Goal: Task Accomplishment & Management: Manage account settings

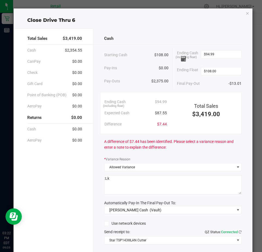
scroll to position [37, 0]
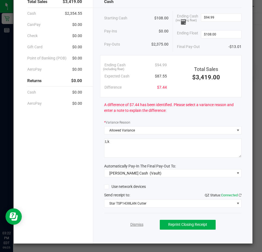
click at [134, 224] on link "Dismiss" at bounding box center [137, 225] width 13 height 6
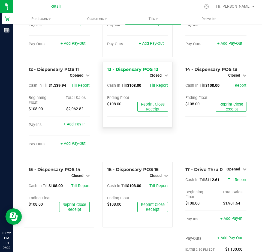
scroll to position [328, 0]
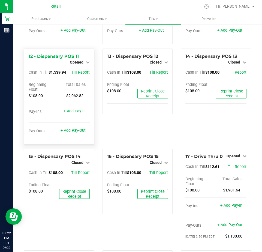
click at [72, 133] on link "+ Add Pay-Out" at bounding box center [73, 130] width 25 height 5
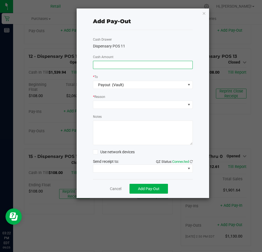
click at [101, 65] on input at bounding box center [142, 65] width 99 height 8
type input "$1,660.00"
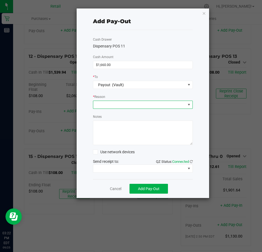
click at [101, 105] on span at bounding box center [139, 105] width 93 height 8
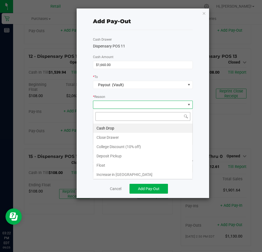
scroll to position [8, 100]
click at [102, 126] on li "Cash Drop" at bounding box center [142, 128] width 99 height 9
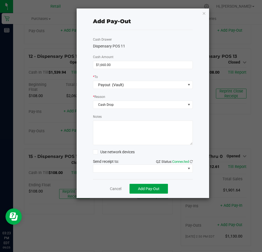
click at [151, 189] on span "Add Pay-Out" at bounding box center [149, 189] width 22 height 4
click at [116, 191] on link "Dismiss" at bounding box center [113, 189] width 13 height 6
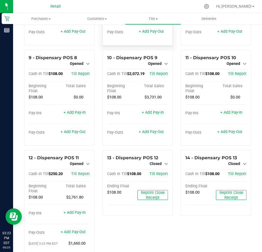
scroll to position [218, 0]
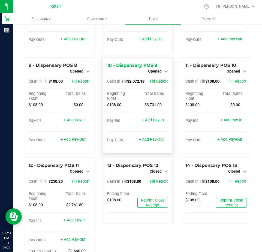
click at [150, 142] on link "+ Add Pay-Out" at bounding box center [151, 139] width 25 height 5
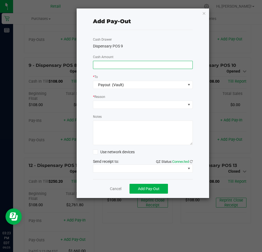
click at [102, 66] on input at bounding box center [142, 65] width 99 height 8
type input "$2,840.00"
click at [105, 107] on span at bounding box center [139, 105] width 93 height 8
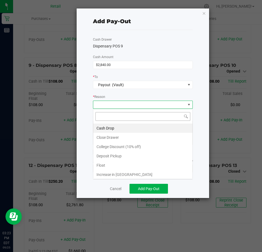
scroll to position [8, 100]
click at [102, 128] on li "Cash Drop" at bounding box center [142, 128] width 99 height 9
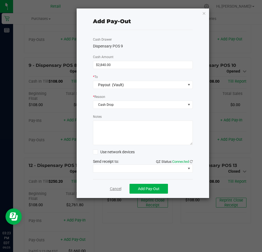
click at [112, 190] on link "Cancel" at bounding box center [115, 189] width 11 height 6
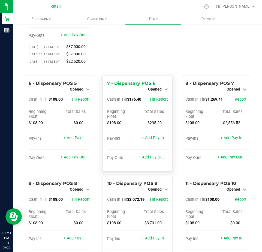
scroll to position [109, 0]
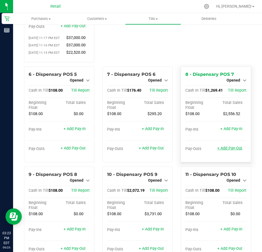
click at [223, 151] on link "+ Add Pay-Out" at bounding box center [230, 148] width 25 height 5
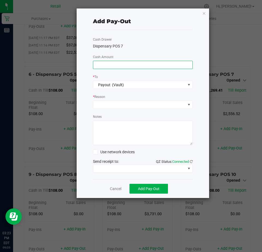
click at [106, 64] on input at bounding box center [142, 65] width 99 height 8
type input "$1,905.00"
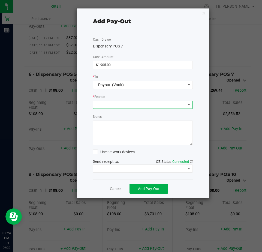
click at [108, 103] on span at bounding box center [139, 105] width 93 height 8
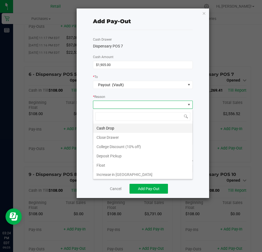
scroll to position [8, 100]
click at [105, 127] on li "Cash Drop" at bounding box center [142, 128] width 99 height 9
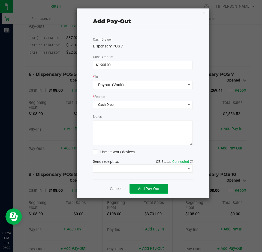
drag, startPoint x: 145, startPoint y: 192, endPoint x: 144, endPoint y: 185, distance: 7.4
click at [145, 189] on button "Add Pay-Out" at bounding box center [149, 189] width 39 height 10
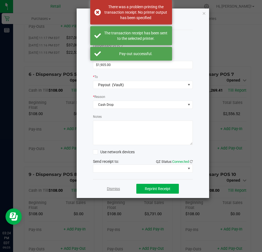
click at [116, 188] on link "Dismiss" at bounding box center [113, 189] width 13 height 6
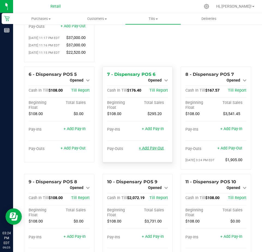
click at [153, 151] on link "+ Add Pay-Out" at bounding box center [151, 148] width 25 height 5
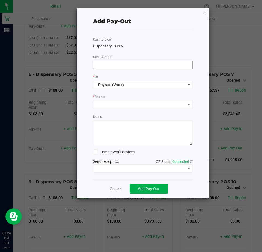
click at [98, 66] on input at bounding box center [142, 65] width 99 height 8
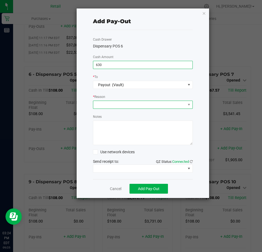
type input "$630.00"
click at [107, 106] on span at bounding box center [139, 105] width 93 height 8
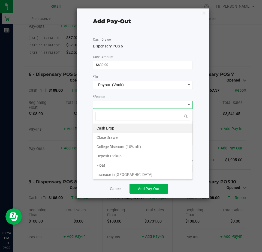
drag, startPoint x: 108, startPoint y: 129, endPoint x: 111, endPoint y: 130, distance: 3.1
click at [109, 129] on li "Cash Drop" at bounding box center [142, 128] width 99 height 9
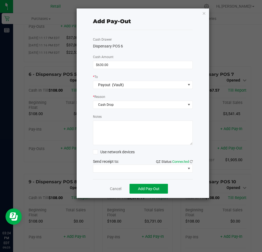
click at [149, 193] on button "Add Pay-Out" at bounding box center [149, 189] width 39 height 10
click at [111, 189] on link "Dismiss" at bounding box center [113, 189] width 13 height 6
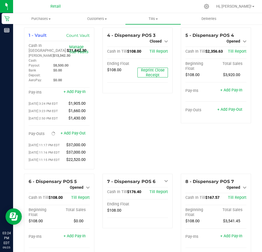
scroll to position [0, 0]
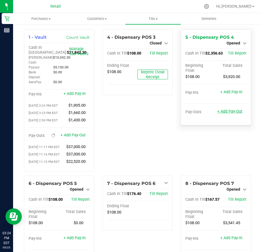
click at [229, 113] on link "+ Add Pay-Out" at bounding box center [230, 111] width 25 height 5
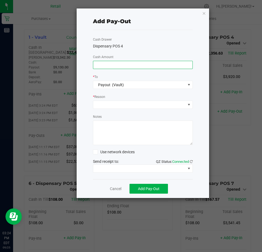
click at [100, 65] on input at bounding box center [142, 65] width 99 height 8
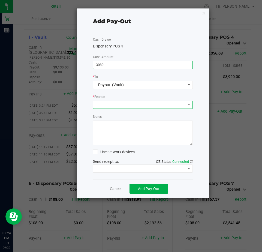
type input "$3,080.00"
click at [102, 103] on span at bounding box center [139, 105] width 93 height 8
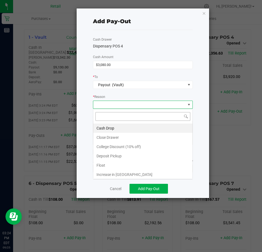
scroll to position [8, 100]
click at [105, 126] on li "Cash Drop" at bounding box center [142, 128] width 99 height 9
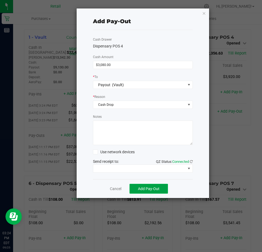
click at [154, 188] on span "Add Pay-Out" at bounding box center [149, 189] width 22 height 4
click at [113, 187] on link "Dismiss" at bounding box center [113, 189] width 13 height 6
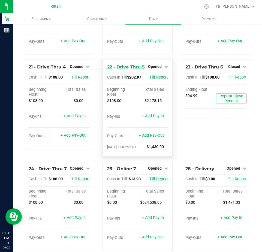
scroll to position [628, 0]
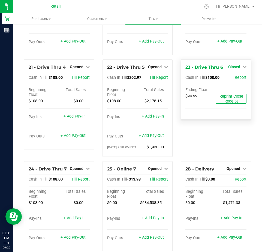
click at [230, 69] on span "Closed" at bounding box center [235, 67] width 12 height 4
click at [232, 80] on link "Open Till" at bounding box center [234, 78] width 14 height 4
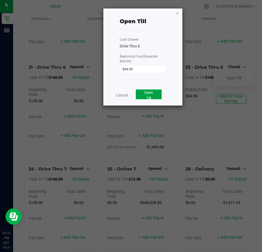
click at [151, 93] on span "Open Till" at bounding box center [148, 95] width 9 height 10
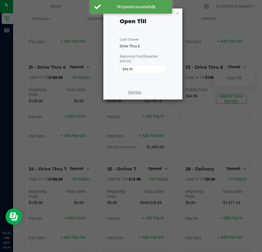
click at [139, 94] on link "Dismiss" at bounding box center [134, 93] width 13 height 6
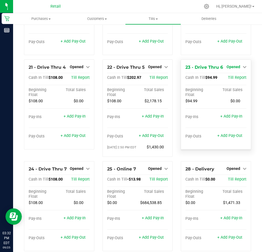
click at [230, 69] on span "Opened" at bounding box center [234, 67] width 14 height 4
click at [230, 80] on link "Close Till" at bounding box center [234, 78] width 15 height 4
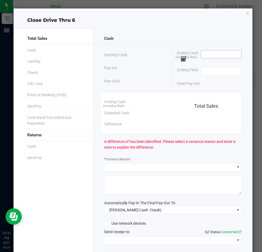
drag, startPoint x: 201, startPoint y: 55, endPoint x: 204, endPoint y: 55, distance: 2.7
click at [204, 55] on input at bounding box center [222, 55] width 40 height 8
type input "$108.00"
click at [206, 74] on input at bounding box center [222, 71] width 40 height 8
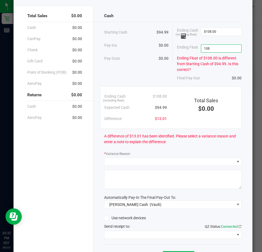
scroll to position [54, 0]
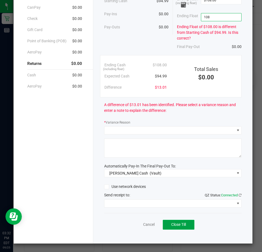
type input "$108.00"
click at [174, 224] on span "Close Till" at bounding box center [178, 225] width 15 height 4
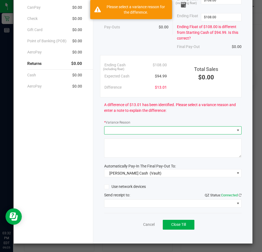
click at [107, 130] on span at bounding box center [170, 131] width 130 height 8
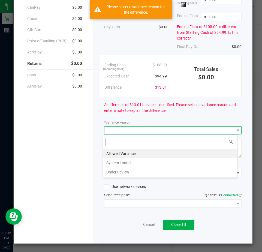
scroll to position [8, 135]
click at [114, 153] on li "Allowed Variance" at bounding box center [170, 153] width 135 height 9
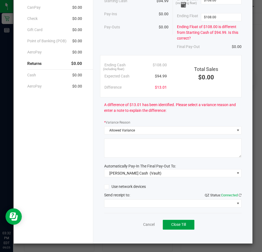
click at [172, 223] on span "Close Till" at bounding box center [178, 225] width 15 height 4
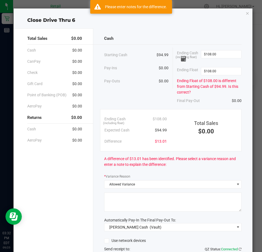
scroll to position [27, 0]
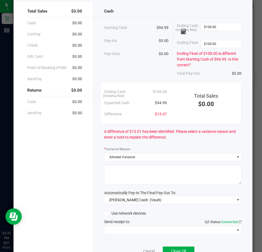
drag, startPoint x: 118, startPoint y: 174, endPoint x: 118, endPoint y: 170, distance: 3.5
click at [118, 170] on textarea at bounding box center [173, 174] width 138 height 19
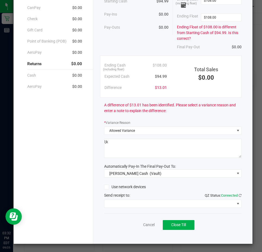
scroll to position [54, 0]
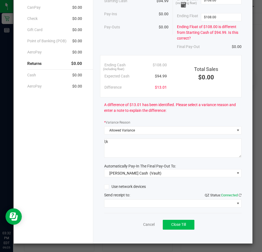
type textarea "l;k"
click at [171, 224] on span "Close Till" at bounding box center [178, 225] width 15 height 4
click at [132, 226] on link "Dismiss" at bounding box center [137, 225] width 13 height 6
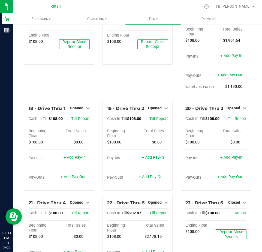
scroll to position [492, 0]
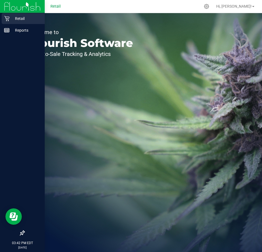
click at [18, 15] on div "Retail" at bounding box center [23, 18] width 43 height 11
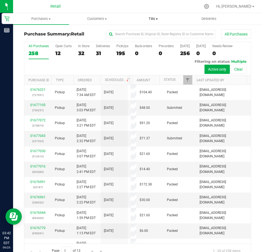
click at [153, 18] on span "Tills" at bounding box center [153, 18] width 55 height 5
click at [144, 33] on span "Manage tills" at bounding box center [143, 33] width 37 height 5
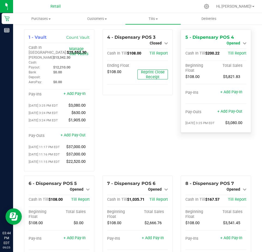
click at [235, 42] on span "Opened" at bounding box center [234, 43] width 14 height 4
click at [232, 49] on link "Close Till" at bounding box center [234, 48] width 15 height 4
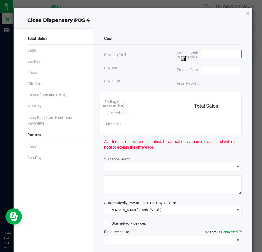
click at [211, 56] on input at bounding box center [222, 55] width 40 height 8
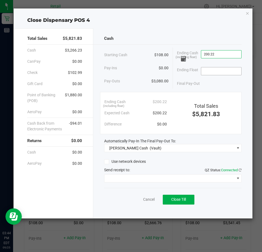
type input "$200.22"
click at [207, 69] on input at bounding box center [222, 71] width 40 height 8
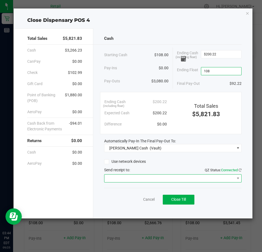
type input "$108.00"
click at [116, 176] on span at bounding box center [170, 179] width 130 height 8
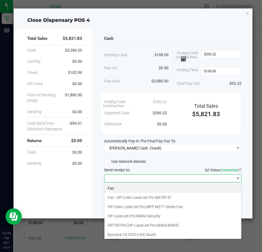
scroll to position [85, 0]
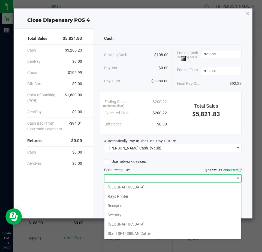
click at [129, 233] on Cutter "Star TSP143IIILAN Cutter" at bounding box center [173, 233] width 137 height 9
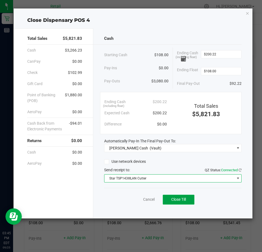
click at [176, 200] on span "Close Till" at bounding box center [178, 199] width 15 height 4
